Goal: Navigation & Orientation: Find specific page/section

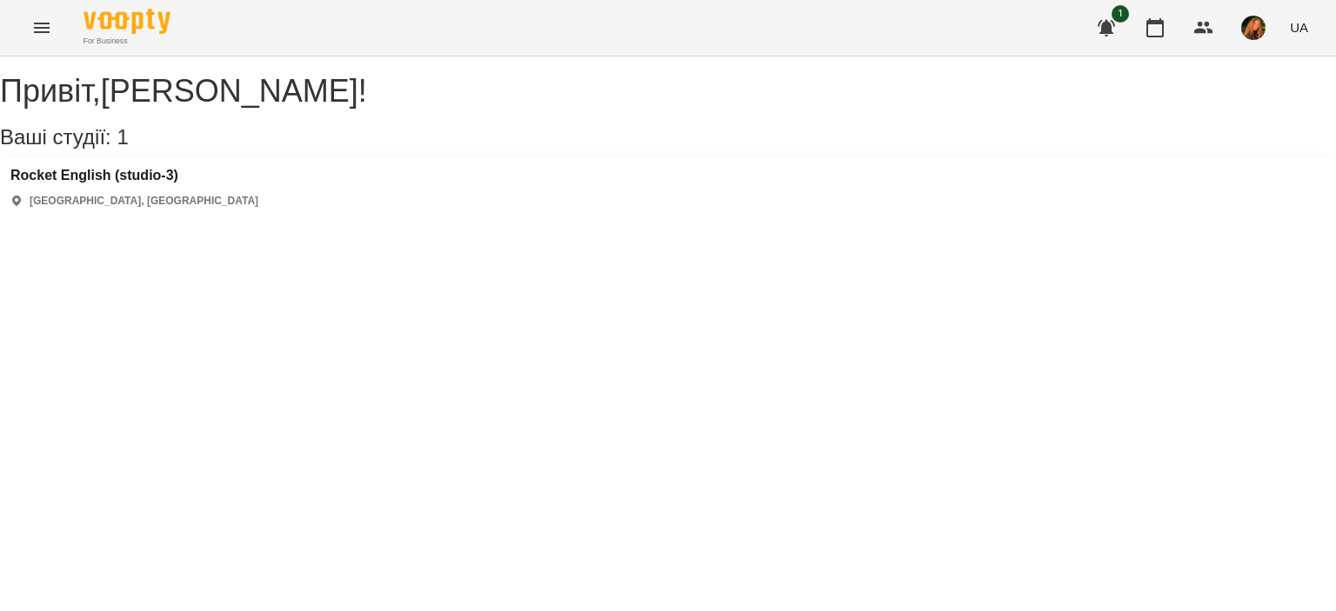
click at [1227, 31] on div "1 UA" at bounding box center [1200, 27] width 230 height 45
click at [1245, 37] on span "button" at bounding box center [1253, 28] width 24 height 24
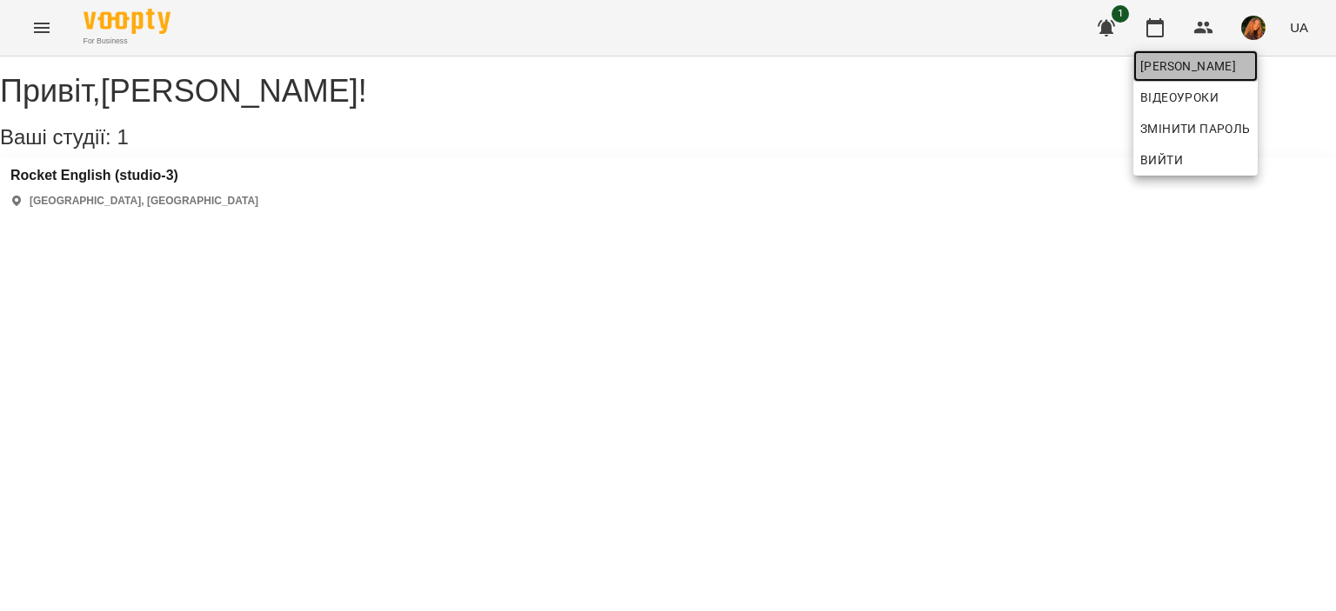
click at [1241, 64] on span "[PERSON_NAME]" at bounding box center [1195, 66] width 110 height 21
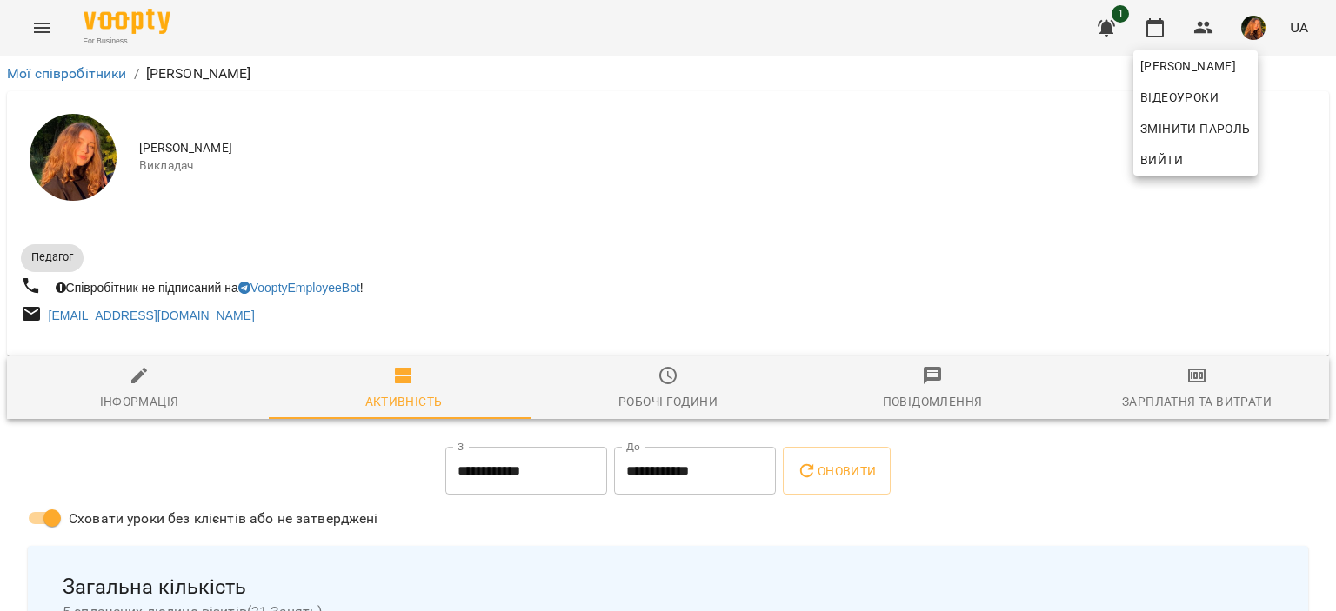
click at [1245, 261] on div at bounding box center [668, 305] width 1336 height 611
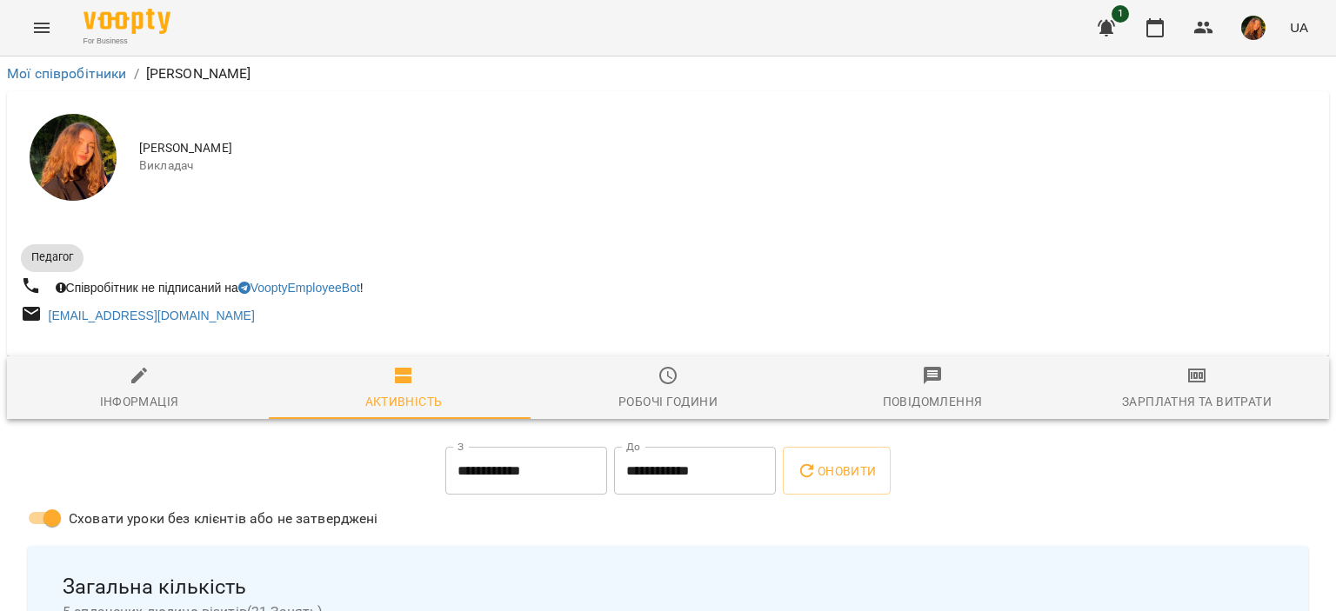
scroll to position [2284, 0]
